Goal: Information Seeking & Learning: Learn about a topic

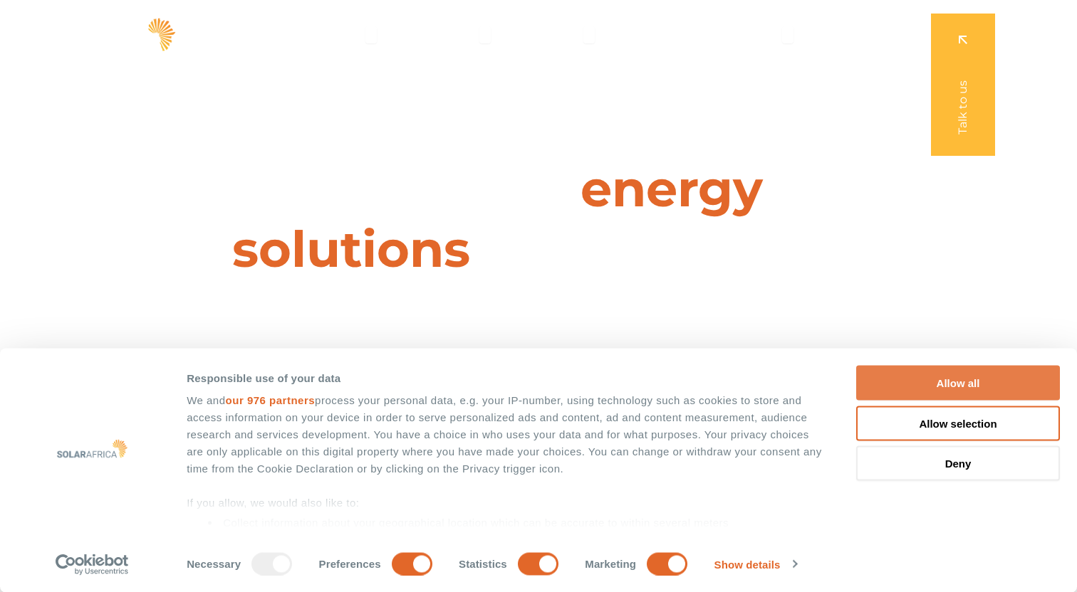
click at [969, 387] on button "Allow all" at bounding box center [958, 383] width 204 height 35
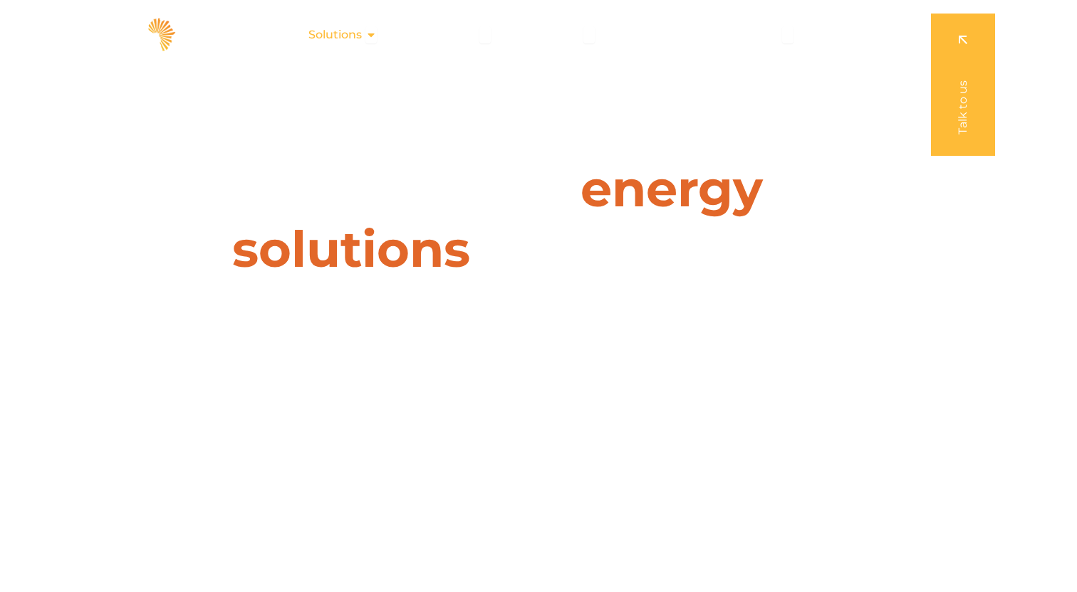
click at [370, 34] on icon "Menu" at bounding box center [370, 34] width 11 height 11
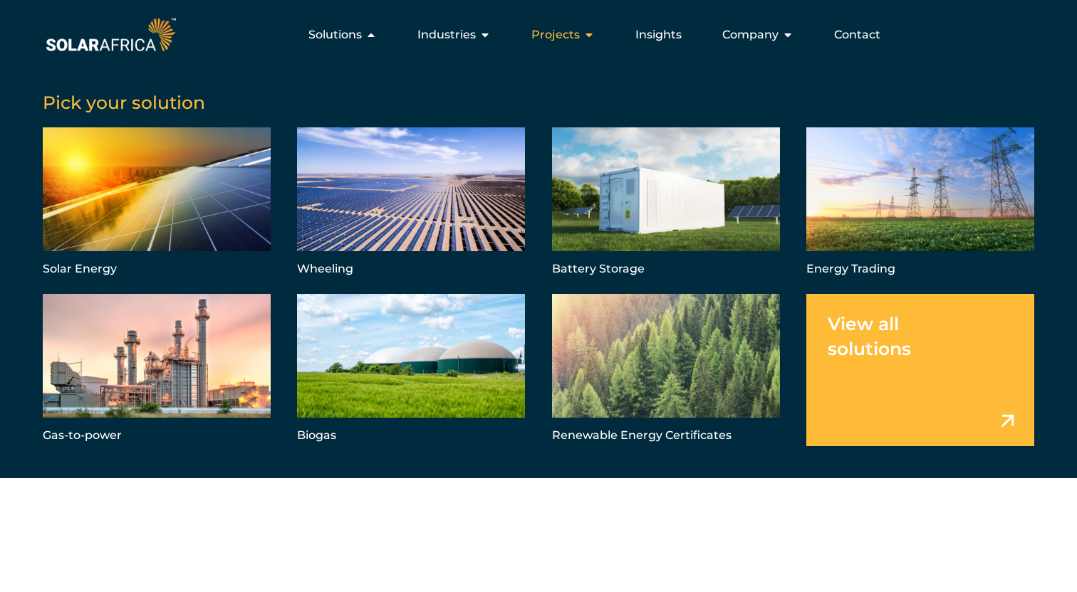
click at [574, 36] on span "Projects" at bounding box center [555, 34] width 48 height 17
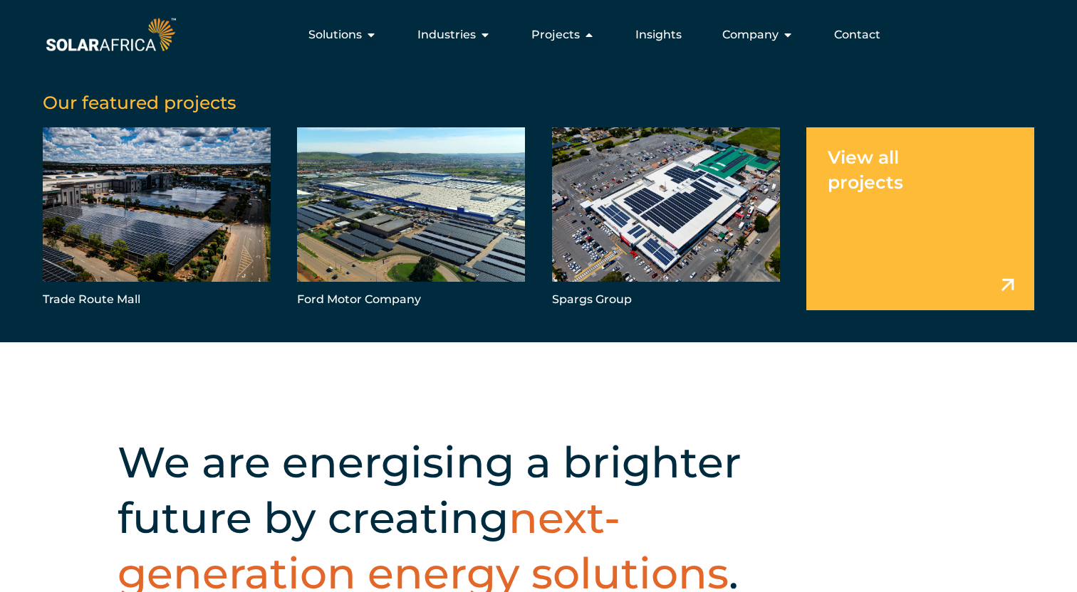
scroll to position [12, 0]
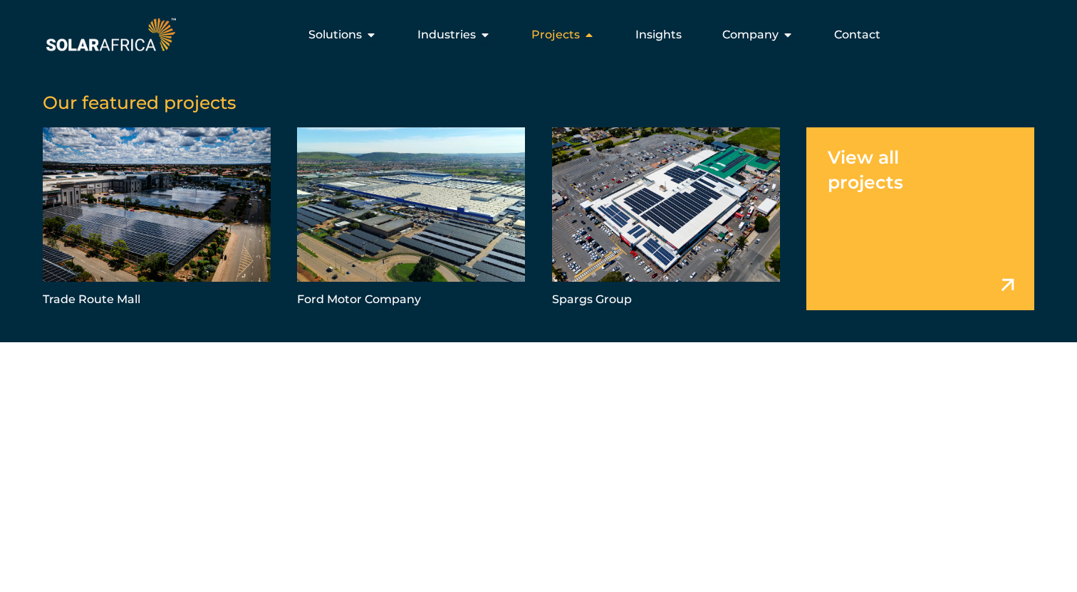
click at [595, 33] on icon "Menu" at bounding box center [588, 34] width 11 height 11
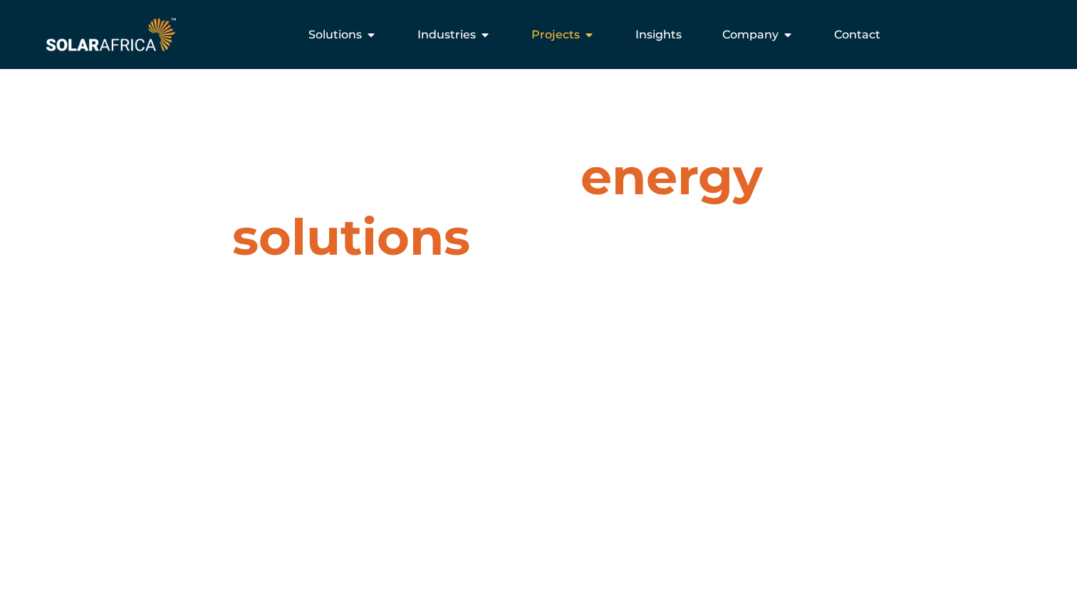
click at [593, 33] on icon "Menu" at bounding box center [588, 34] width 11 height 11
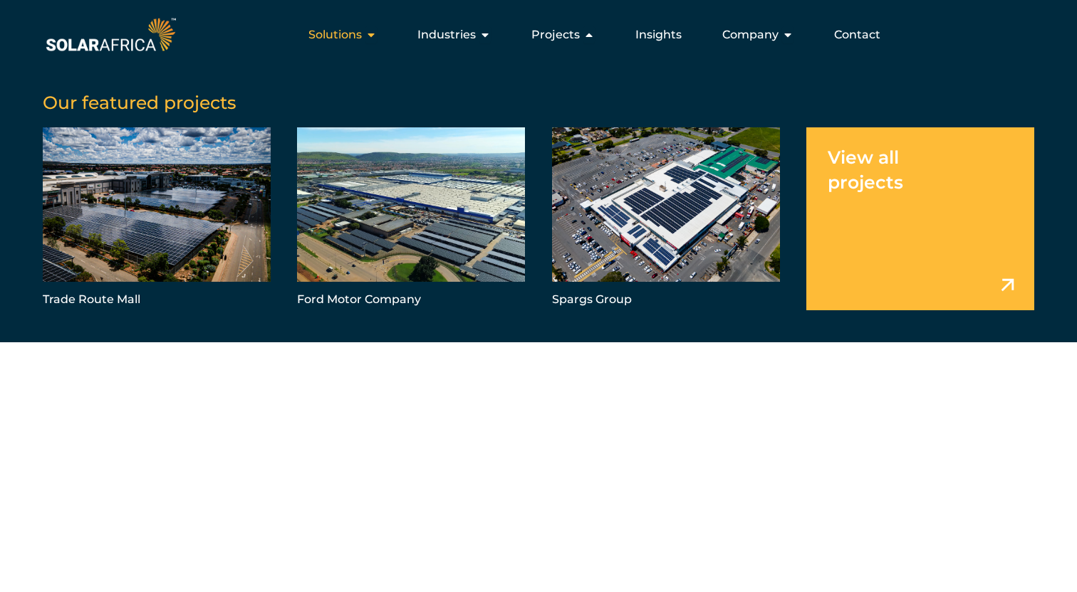
click at [362, 30] on span "Solutions" at bounding box center [334, 34] width 53 height 17
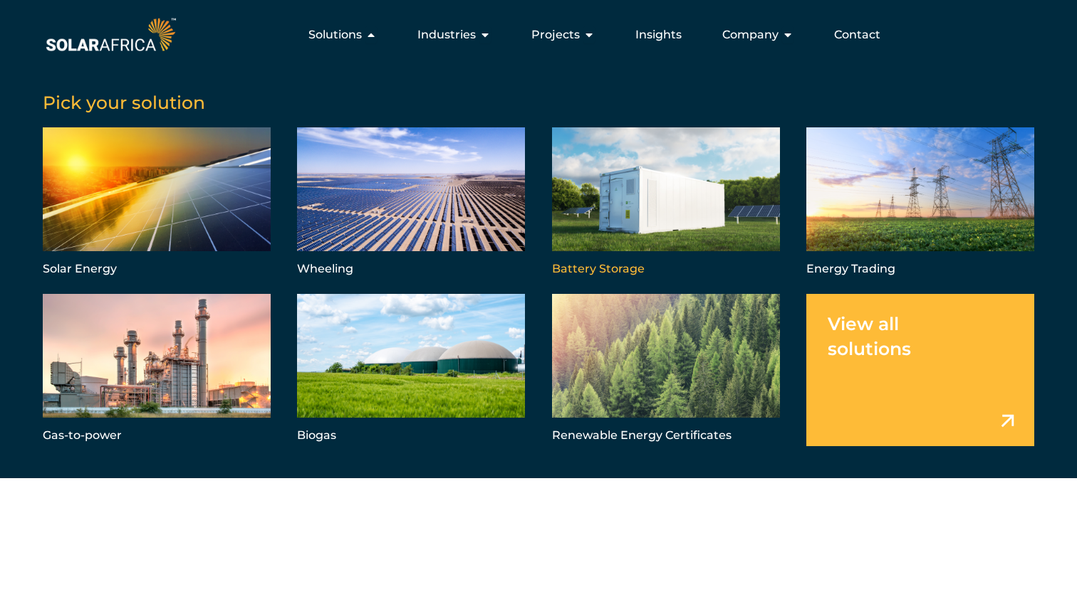
click at [629, 215] on link "Menu" at bounding box center [666, 203] width 228 height 152
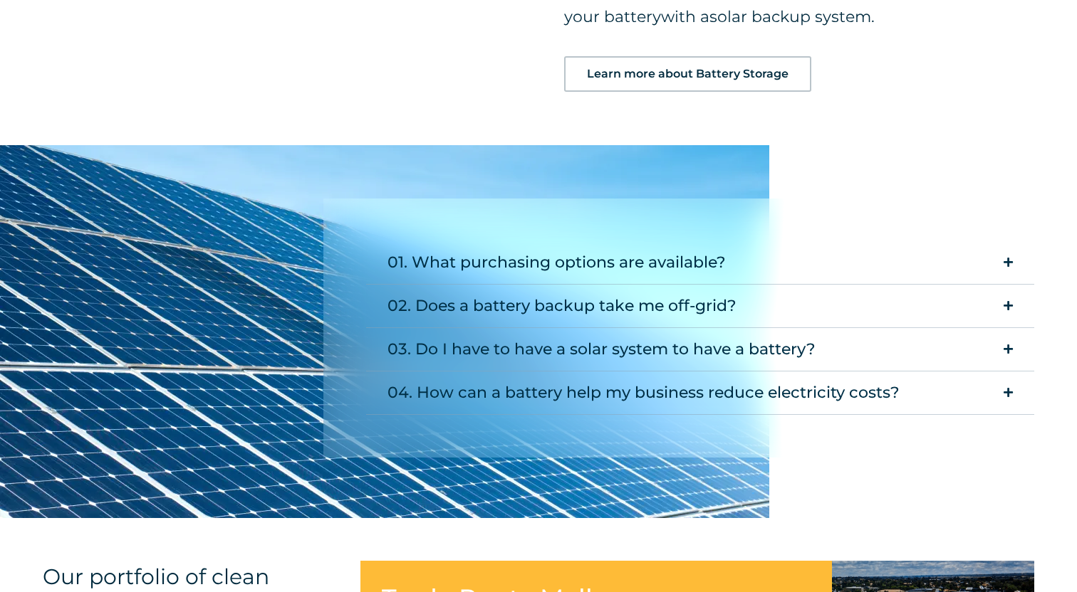
scroll to position [1686, 0]
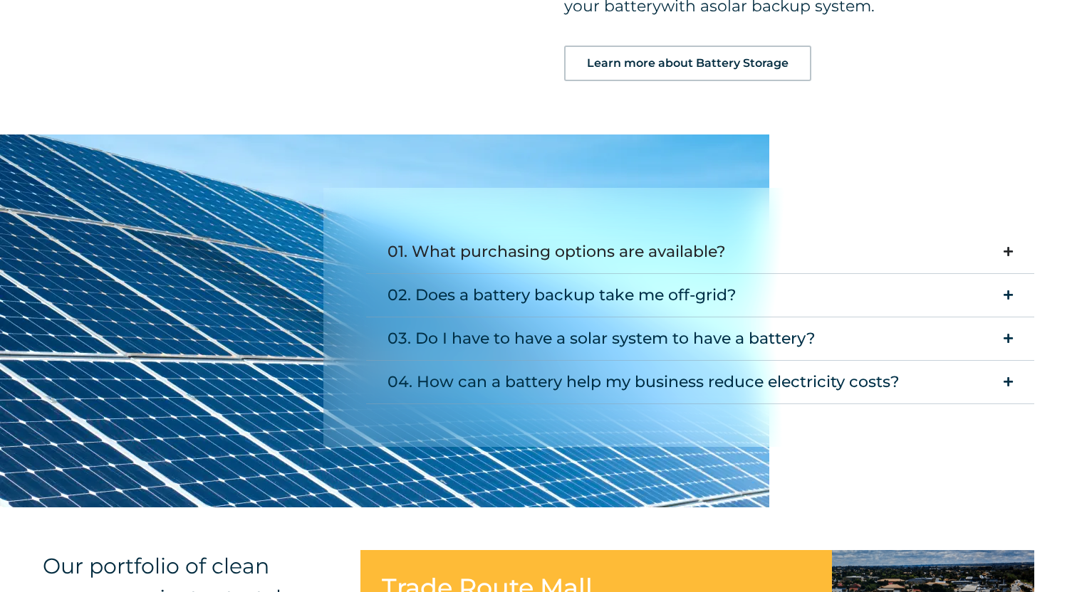
click at [614, 258] on div "01. What purchasing options are available?" at bounding box center [556, 252] width 338 height 28
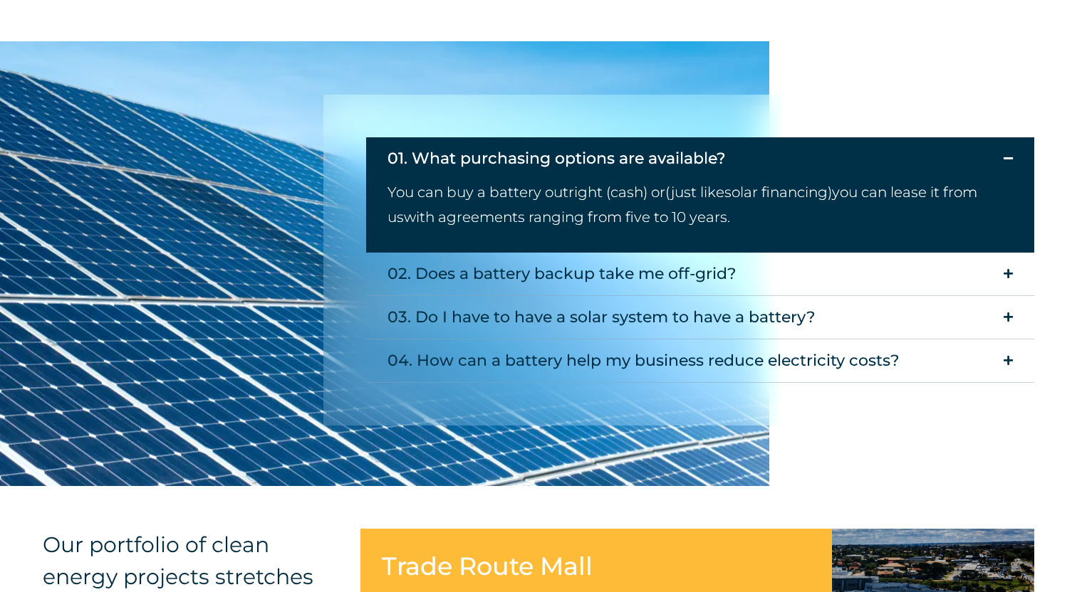
scroll to position [1791, 0]
